Goal: Task Accomplishment & Management: Use online tool/utility

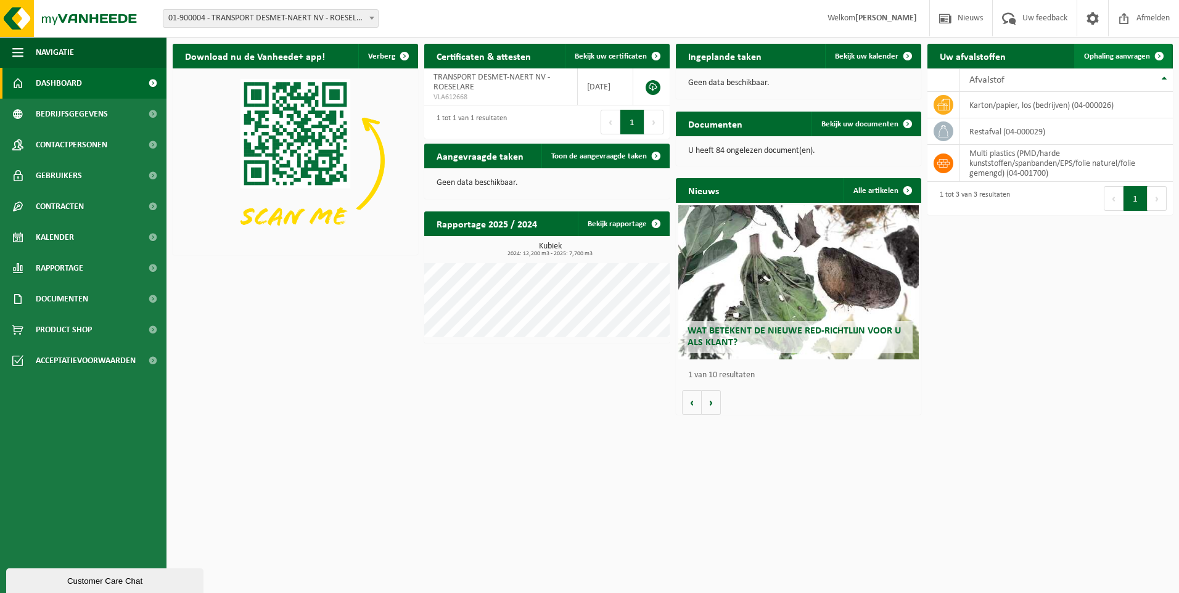
click at [1118, 54] on span "Ophaling aanvragen" at bounding box center [1117, 56] width 66 height 8
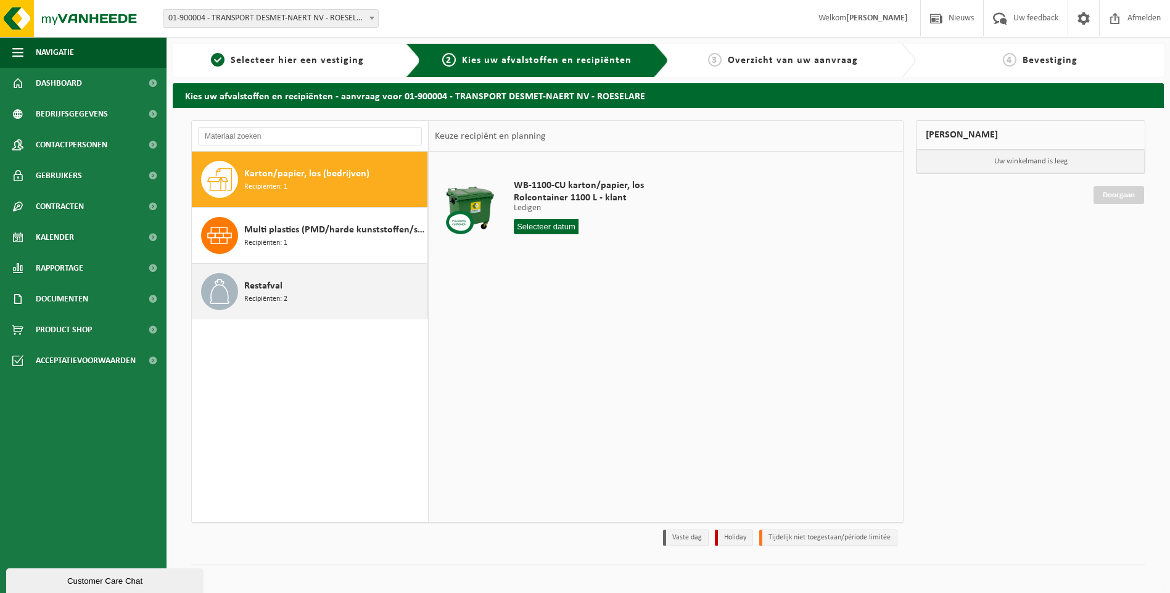
click at [306, 292] on div "Restafval Recipiënten: 2" at bounding box center [334, 291] width 180 height 37
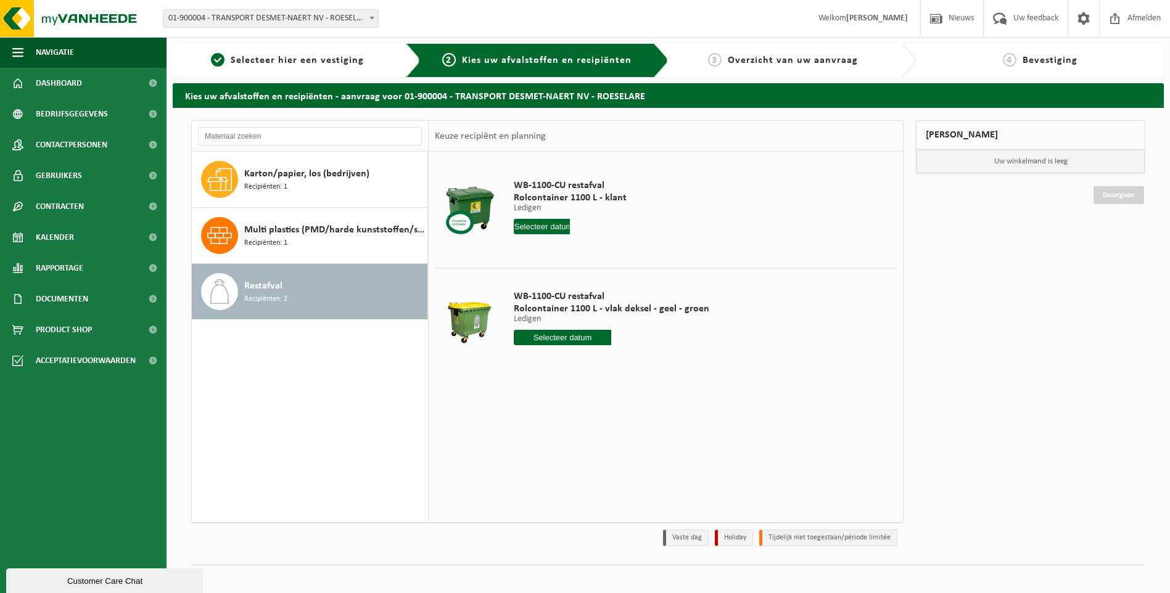
click at [490, 330] on div at bounding box center [469, 321] width 63 height 49
click at [579, 334] on input "text" at bounding box center [563, 337] width 98 height 15
click at [615, 444] on div "19" at bounding box center [612, 447] width 22 height 20
type input "Van [DATE]"
type input "2025-09-19"
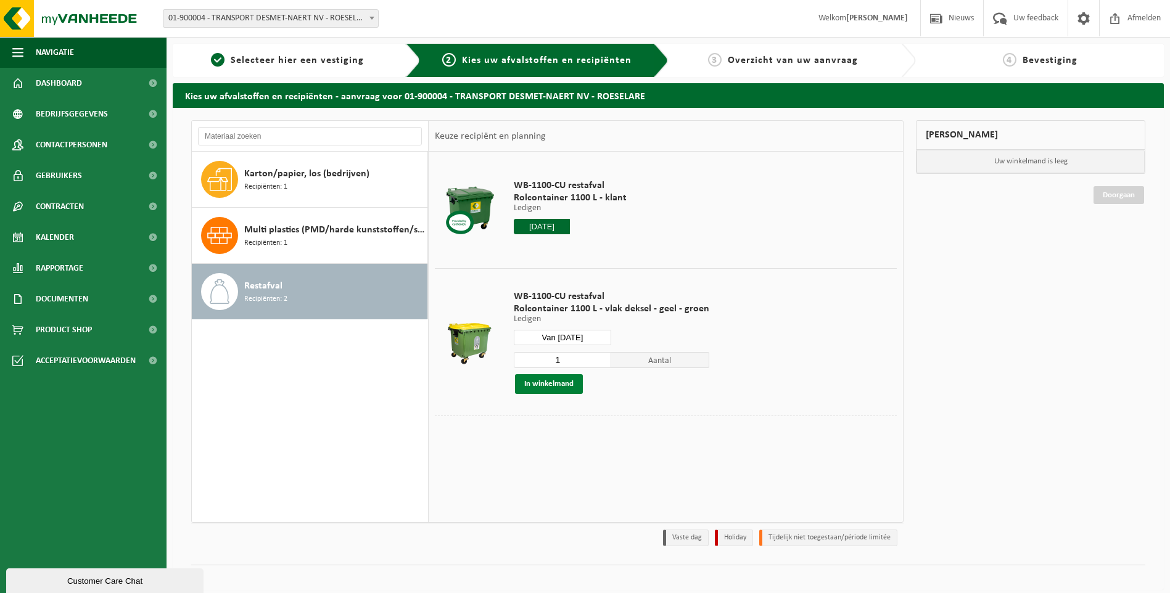
click at [549, 383] on button "In winkelmand" at bounding box center [549, 384] width 68 height 20
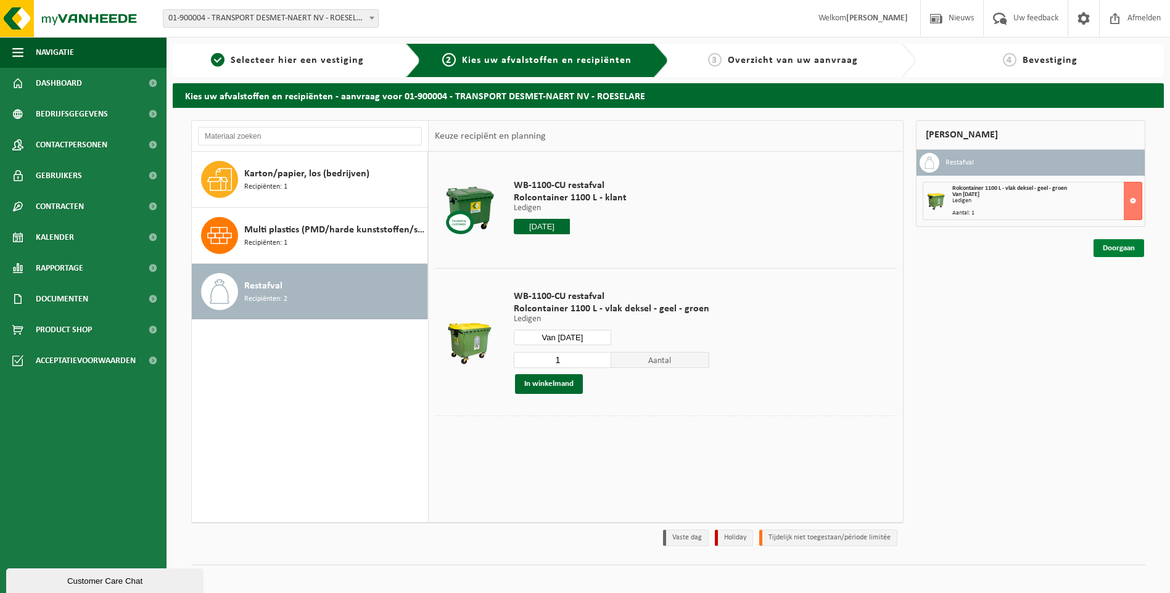
click at [1128, 250] on link "Doorgaan" at bounding box center [1119, 248] width 51 height 18
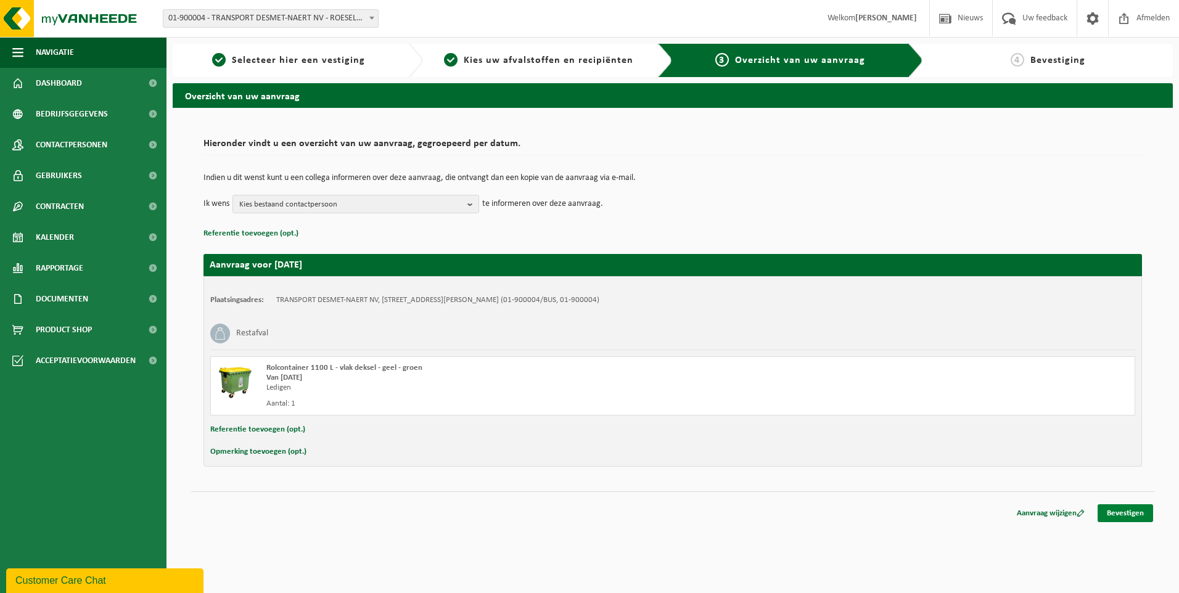
click at [1114, 510] on link "Bevestigen" at bounding box center [1126, 514] width 56 height 18
